Goal: Obtain resource: Download file/media

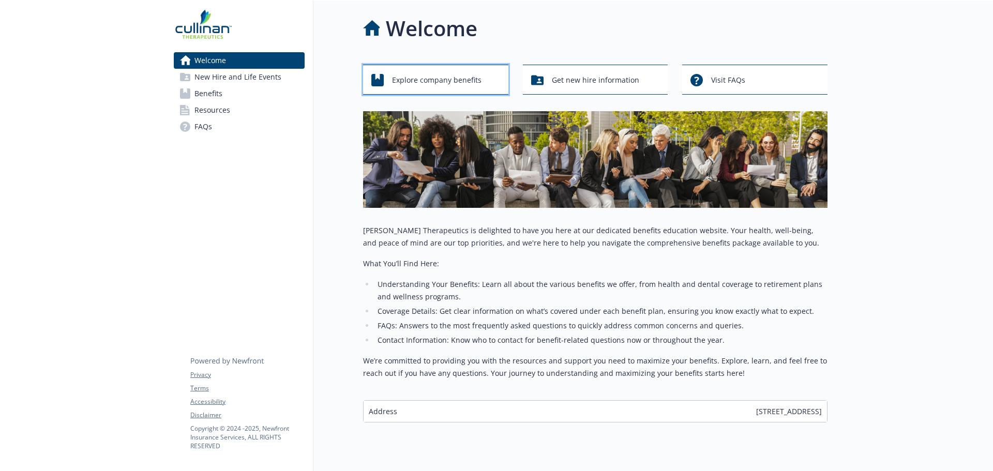
click at [389, 81] on div "Explore company benefits" at bounding box center [437, 80] width 132 height 20
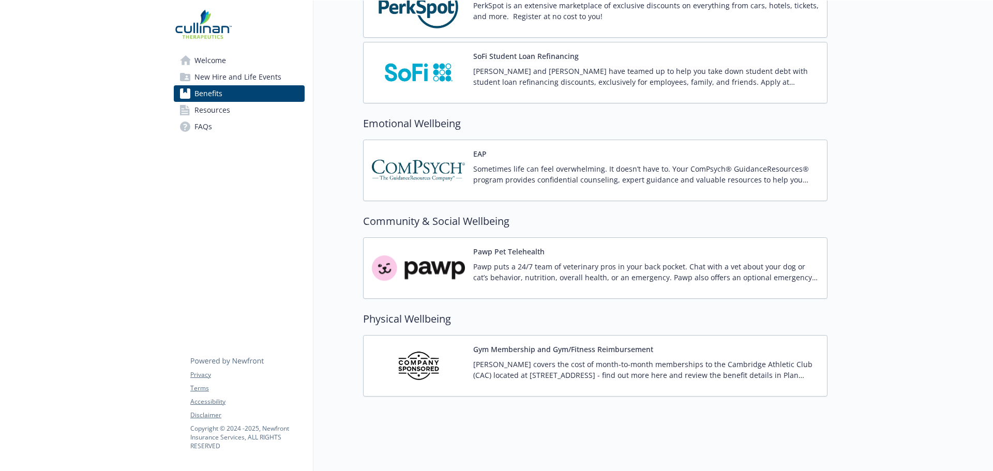
scroll to position [1356, 0]
click at [519, 344] on button "Gym Membership and Gym/Fitness Reimbursement" at bounding box center [563, 349] width 180 height 11
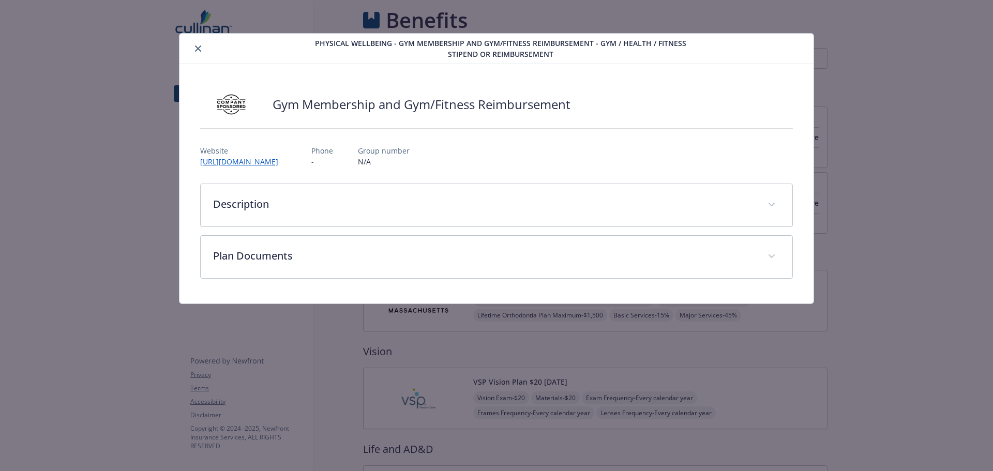
scroll to position [1356, 0]
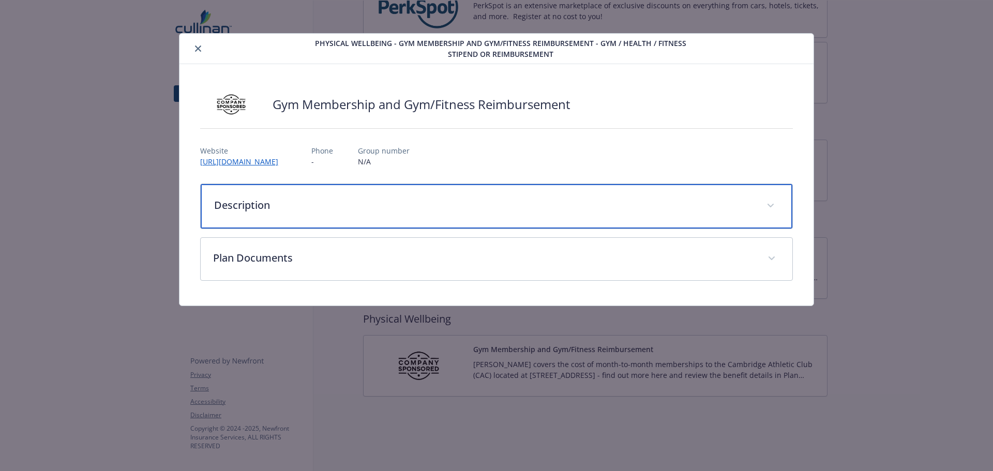
click at [467, 207] on p "Description" at bounding box center [484, 205] width 540 height 16
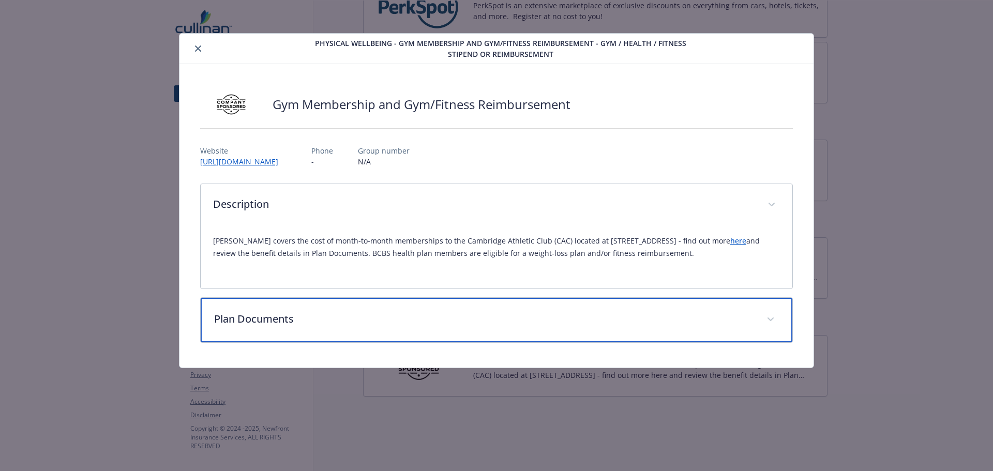
click at [473, 330] on div "Plan Documents" at bounding box center [497, 320] width 592 height 44
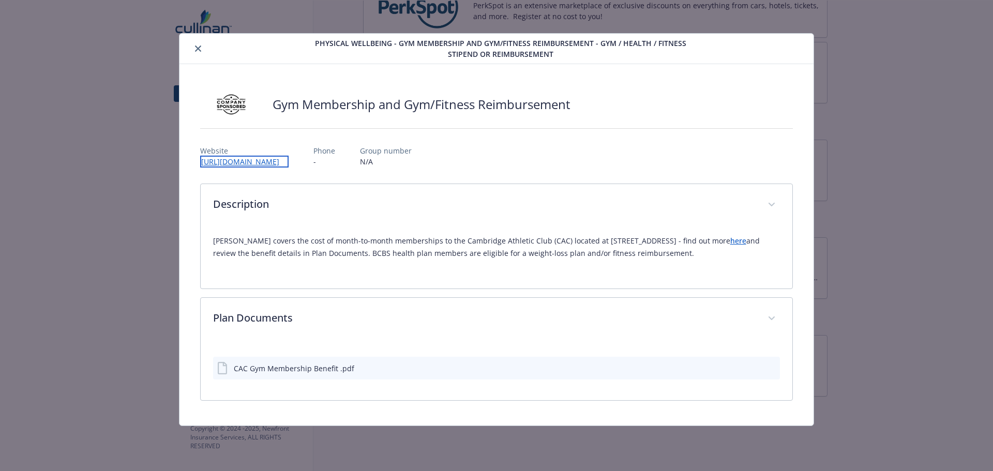
click at [288, 160] on link "[URL][DOMAIN_NAME]" at bounding box center [244, 162] width 88 height 12
click at [754, 367] on icon "download file" at bounding box center [753, 366] width 7 height 6
